Goal: Communication & Community: Answer question/provide support

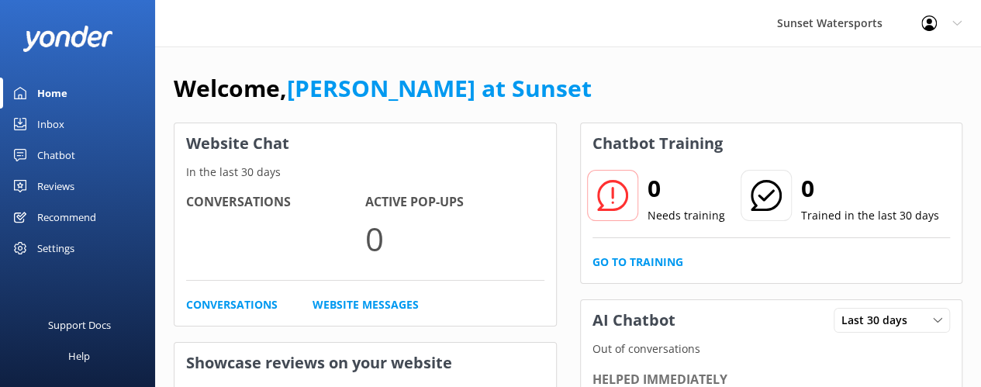
click at [52, 120] on div "Inbox" at bounding box center [50, 124] width 27 height 31
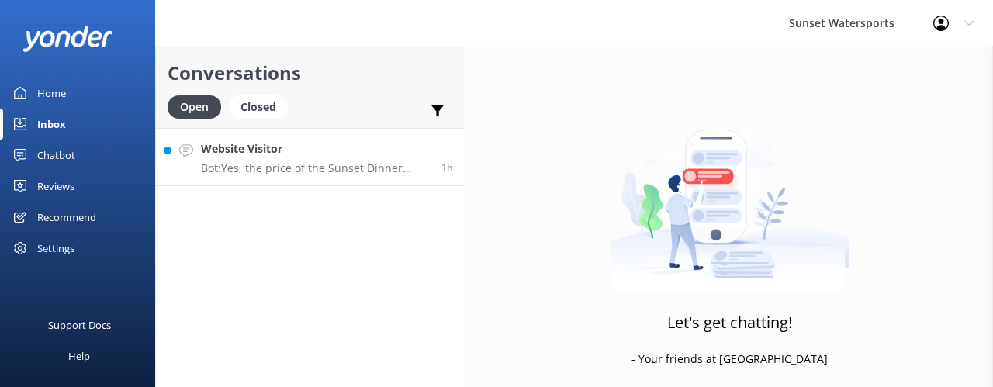
click at [267, 176] on link "Website Visitor Bot: Yes, the price of the Sunset Dinner Cruise includes a full…" at bounding box center [310, 157] width 309 height 58
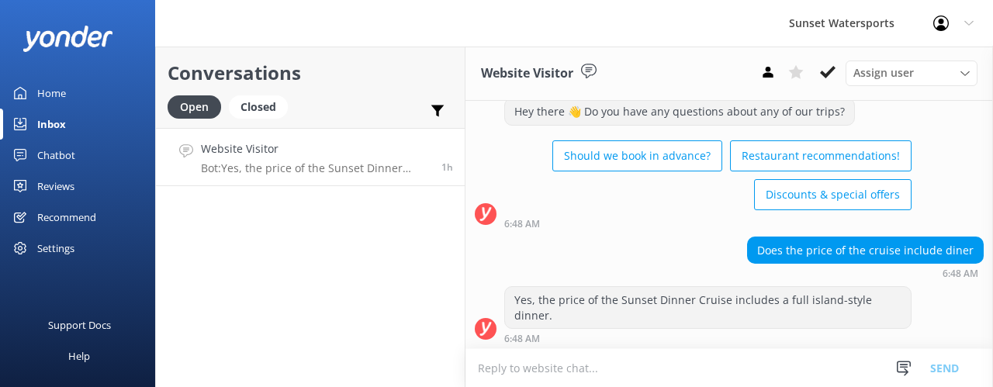
scroll to position [44, 0]
